Goal: Information Seeking & Learning: Find specific fact

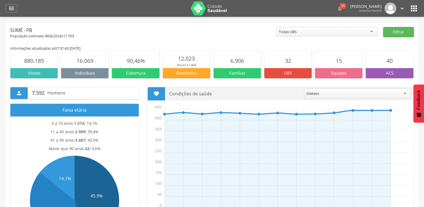
click at [5, 10] on header " Dashboard Supervisão Produtividade Mapa da cidade Mapa de cobertura Ranking A…" at bounding box center [212, 8] width 424 height 17
click at [7, 10] on div "" at bounding box center [12, 8] width 12 height 8
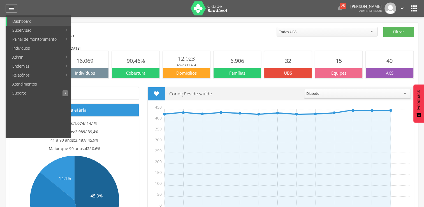
click at [26, 48] on link "Indivíduos" at bounding box center [39, 48] width 64 height 9
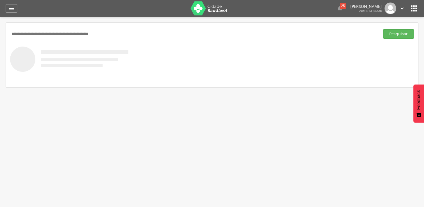
drag, startPoint x: 64, startPoint y: 32, endPoint x: 73, endPoint y: 26, distance: 11.0
click at [64, 32] on input "text" at bounding box center [194, 34] width 368 height 10
type input "**********"
click at [383, 29] on button "Pesquisar" at bounding box center [398, 34] width 31 height 10
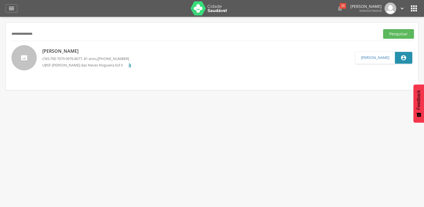
click at [54, 50] on p "[PERSON_NAME]" at bounding box center [87, 51] width 90 height 6
type input "**********"
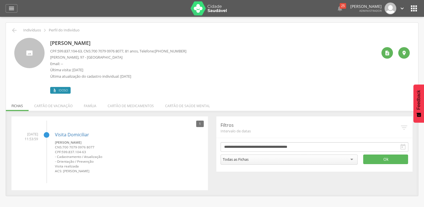
click at [58, 51] on span "599.837.104-63" at bounding box center [69, 51] width 24 height 5
drag, startPoint x: 58, startPoint y: 51, endPoint x: 84, endPoint y: 52, distance: 26.1
click at [84, 52] on p "CPF: 599.837.104-63 , CNS: 700 7079 0976 8077 , 81 anos, Telefone: (83) 99648-7…" at bounding box center [118, 51] width 136 height 5
copy span "599.837.104-63"
click at [388, 57] on div "" at bounding box center [387, 52] width 11 height 11
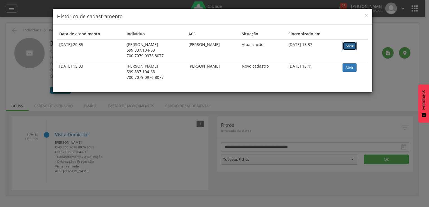
click at [355, 47] on link "Abrir" at bounding box center [349, 46] width 14 height 8
click at [365, 14] on span "×" at bounding box center [365, 15] width 3 height 8
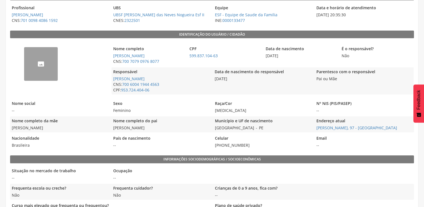
scroll to position [73, 0]
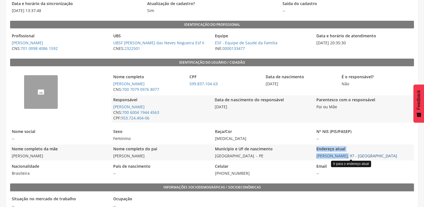
drag, startPoint x: 317, startPoint y: 157, endPoint x: 343, endPoint y: 158, distance: 25.5
click at [343, 158] on div "Nome completo da mãe [PERSON_NAME] Nome completo do pai [PERSON_NAME] Município…" at bounding box center [212, 152] width 404 height 16
drag, startPoint x: 343, startPoint y: 158, endPoint x: 336, endPoint y: 167, distance: 11.0
click at [338, 167] on div "Ir para o endereço atual" at bounding box center [351, 164] width 40 height 6
